Goal: Find specific page/section

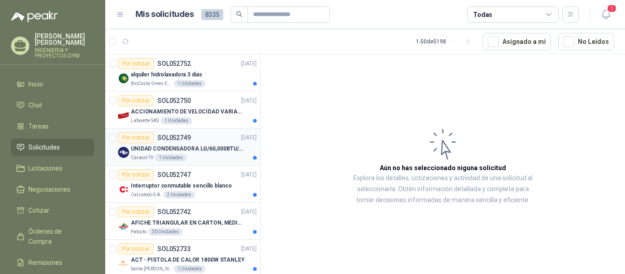
click at [199, 146] on p "UNIDAD CONDENSADORA LG/60,000BTU/220V/R410A: I" at bounding box center [188, 149] width 114 height 9
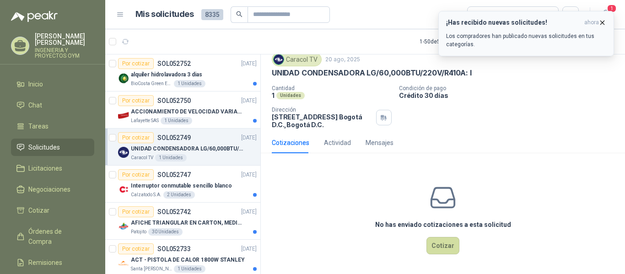
click at [604, 19] on icon "button" at bounding box center [603, 23] width 8 height 8
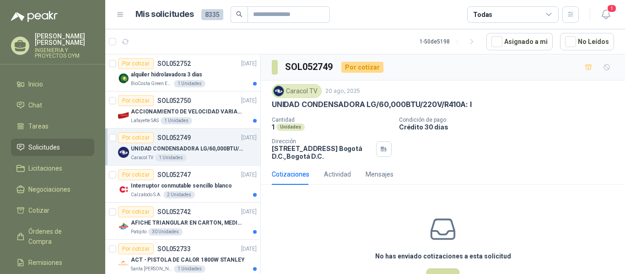
scroll to position [32, 0]
